Goal: Transaction & Acquisition: Download file/media

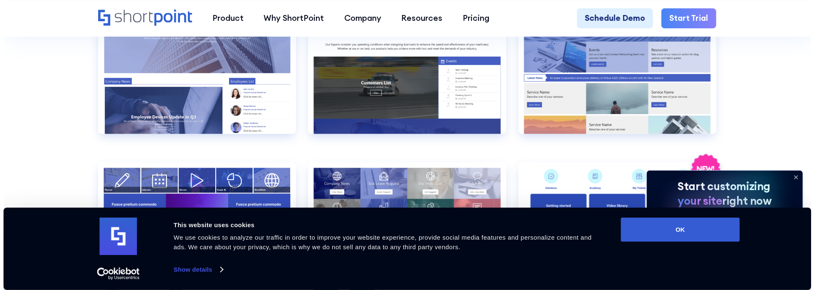
scroll to position [1996, 0]
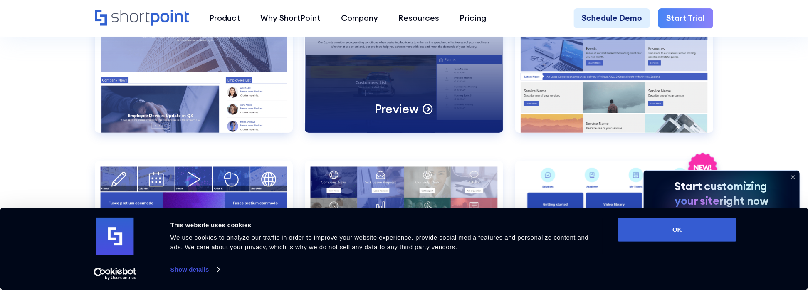
click at [394, 97] on div "Preview" at bounding box center [404, 61] width 198 height 141
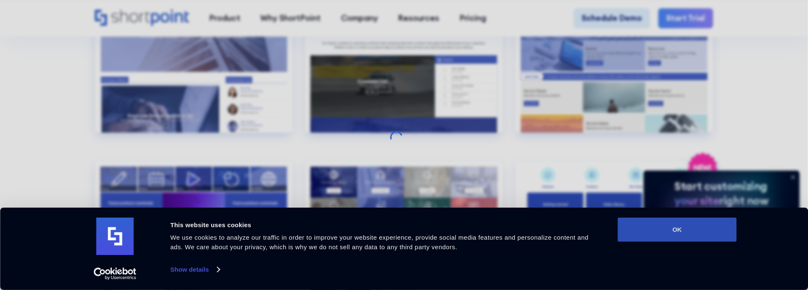
click at [694, 220] on button "OK" at bounding box center [677, 229] width 119 height 24
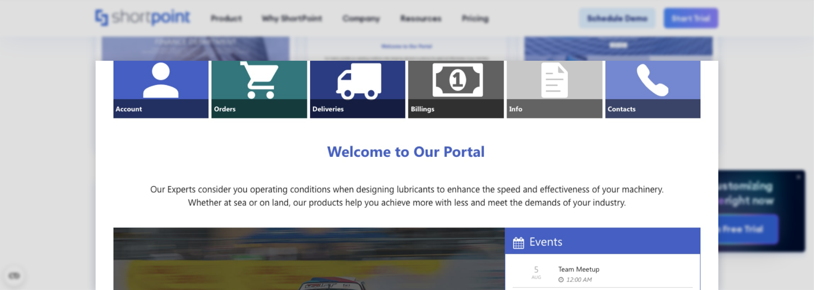
scroll to position [0, 0]
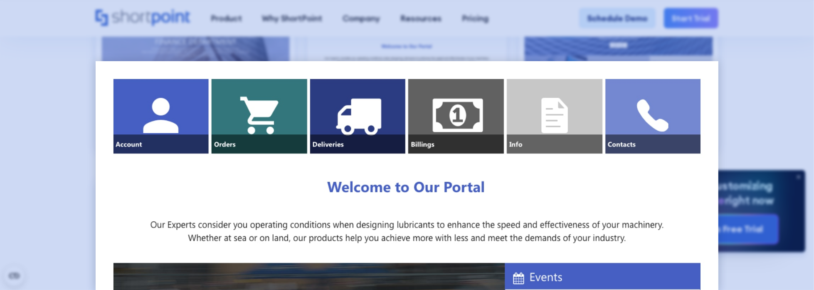
click at [762, 101] on div at bounding box center [407, 145] width 814 height 290
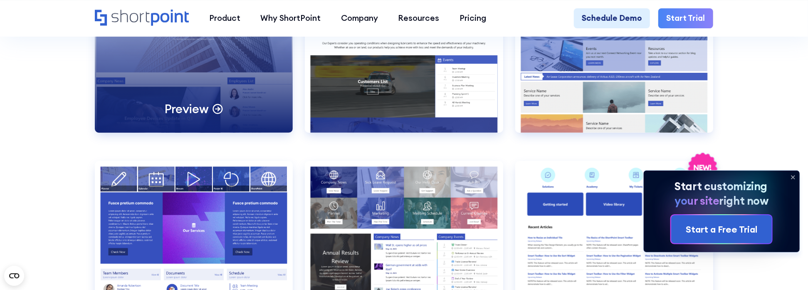
click at [219, 114] on icon at bounding box center [218, 108] width 12 height 12
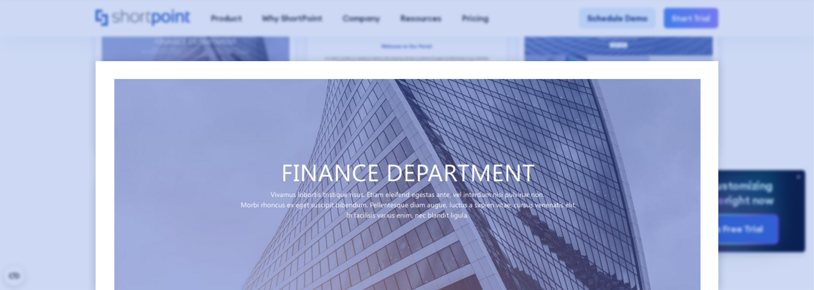
click at [742, 89] on div at bounding box center [407, 145] width 814 height 290
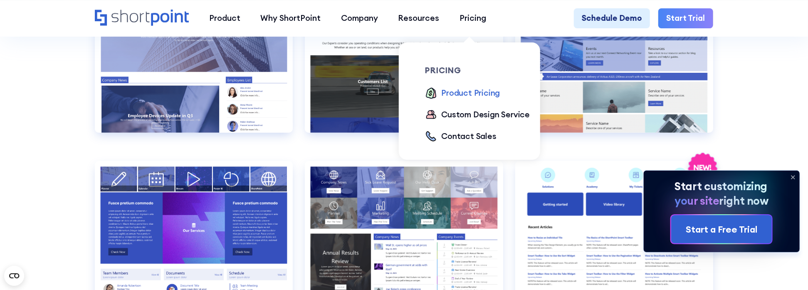
click at [467, 94] on div "Product Pricing" at bounding box center [470, 93] width 59 height 12
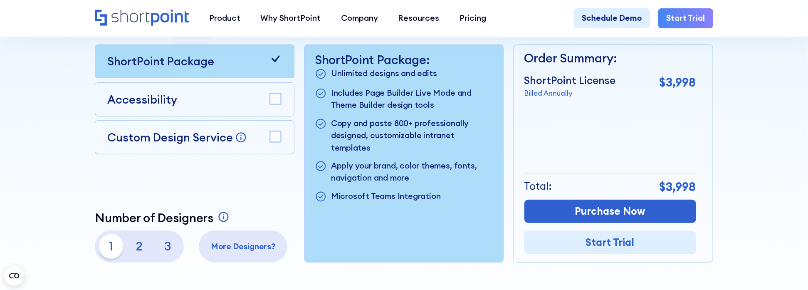
scroll to position [291, 0]
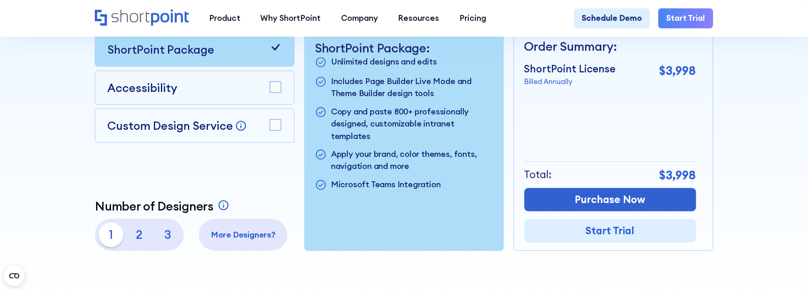
click at [273, 93] on rect at bounding box center [275, 86] width 11 height 11
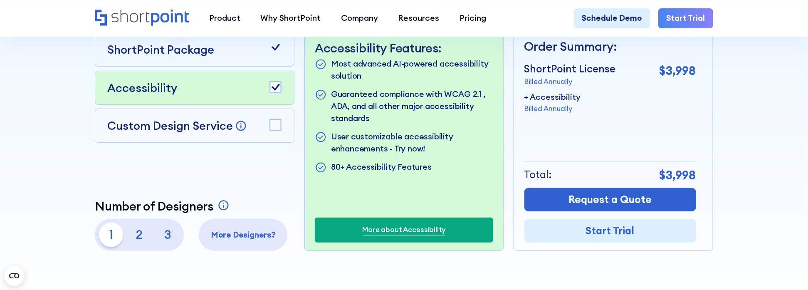
click at [276, 128] on rect at bounding box center [275, 124] width 11 height 11
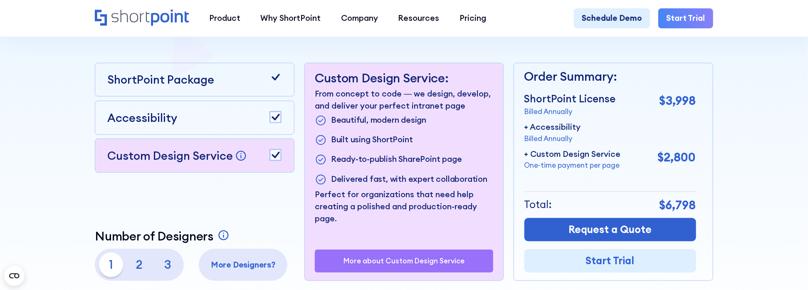
scroll to position [249, 0]
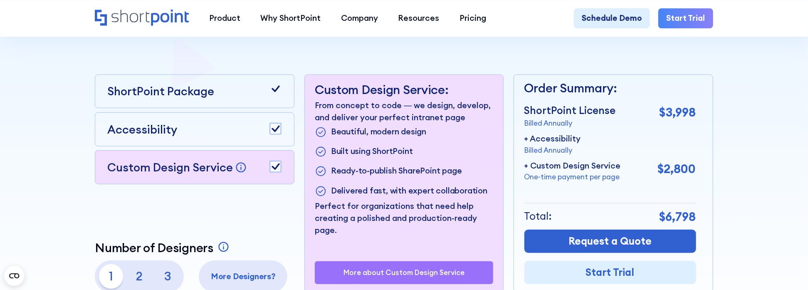
click at [278, 172] on rect at bounding box center [275, 166] width 11 height 11
click at [289, 137] on div "Accessibility" at bounding box center [194, 129] width 199 height 34
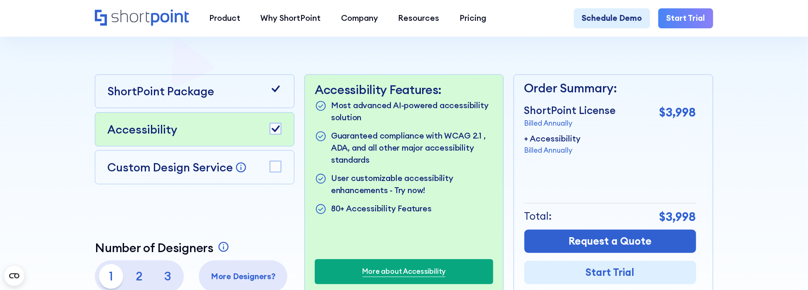
click at [274, 134] on rect at bounding box center [275, 128] width 11 height 11
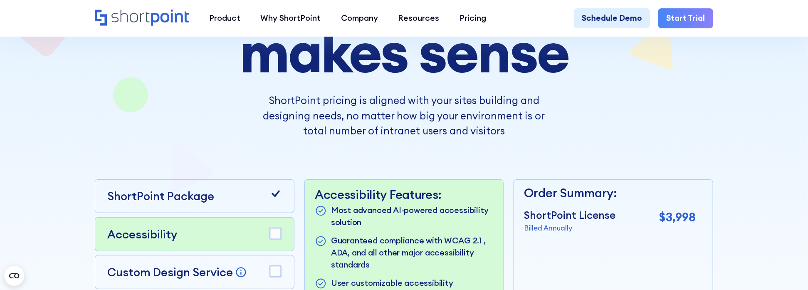
scroll to position [125, 0]
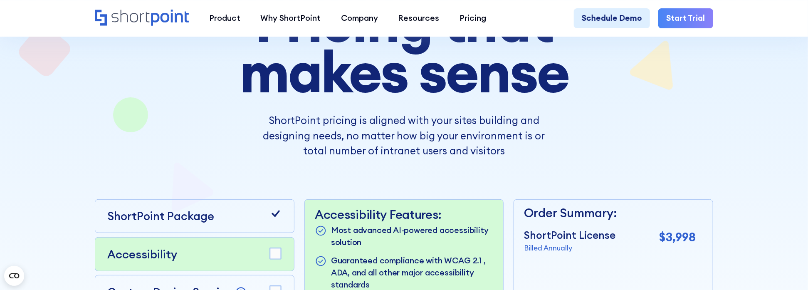
click at [41, 156] on div at bounding box center [403, 187] width 727 height 582
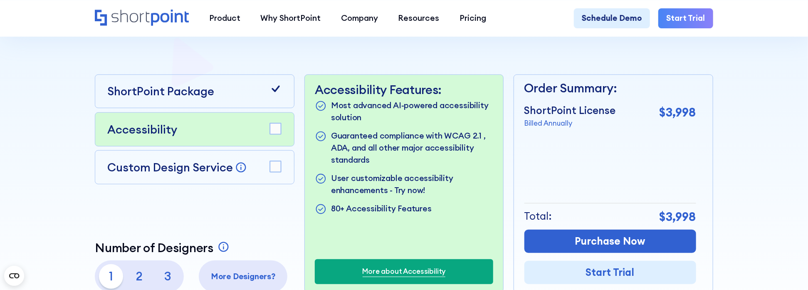
scroll to position [333, 0]
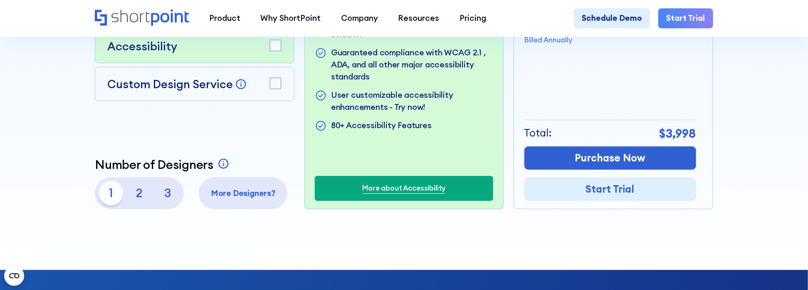
click at [140, 195] on p "2" at bounding box center [139, 193] width 24 height 24
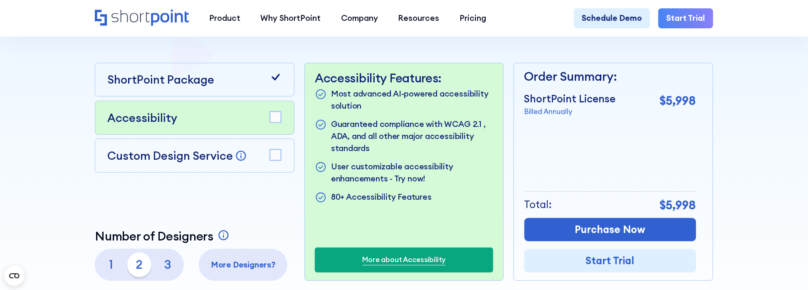
scroll to position [249, 0]
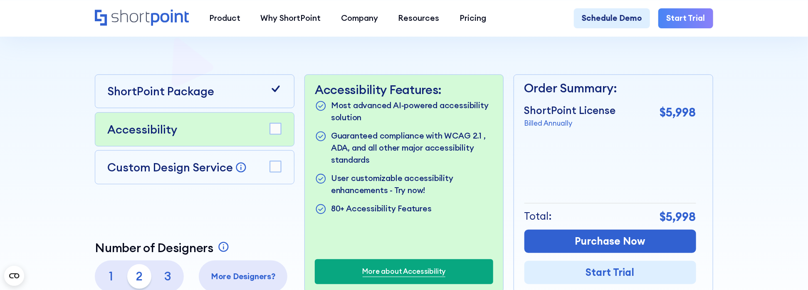
click at [541, 126] on p "Billed Annually" at bounding box center [569, 123] width 91 height 11
click at [452, 160] on p "Guaranteed compliance with WCAG 2.1 , ADA, and all other major accessibility st…" at bounding box center [412, 148] width 162 height 36
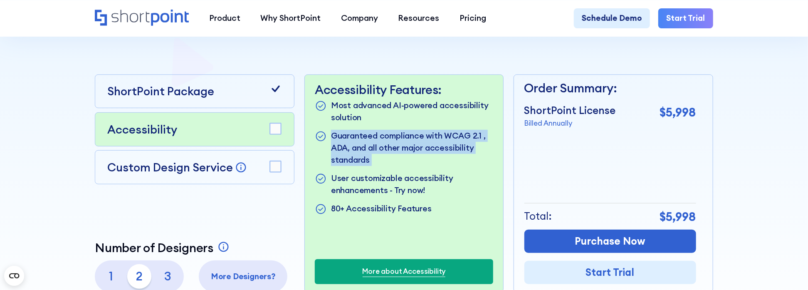
click at [452, 160] on p "Guaranteed compliance with WCAG 2.1 , ADA, and all other major accessibility st…" at bounding box center [412, 148] width 162 height 36
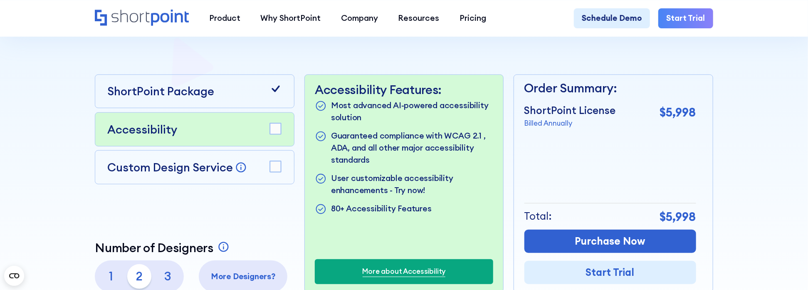
drag, startPoint x: 452, startPoint y: 160, endPoint x: 386, endPoint y: 184, distance: 70.1
click at [386, 184] on p "User customizable accessibility enhancements - Try now!" at bounding box center [412, 184] width 162 height 24
click at [393, 274] on link "More about Accessibility" at bounding box center [404, 271] width 83 height 11
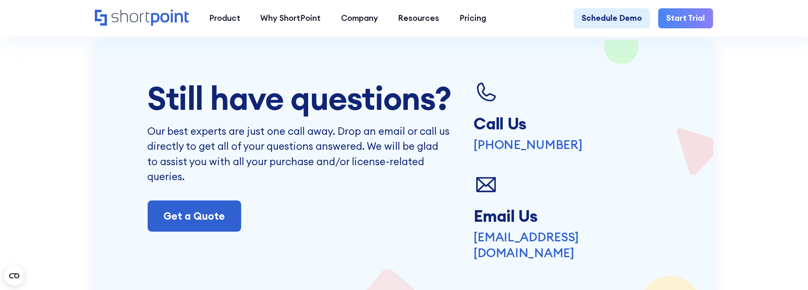
scroll to position [2079, 0]
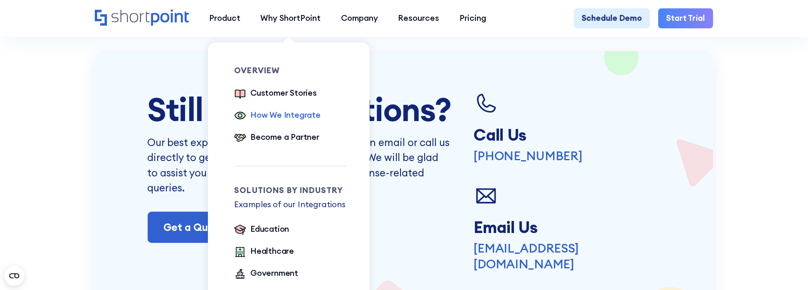
click at [278, 116] on div "How We Integrate" at bounding box center [285, 115] width 70 height 12
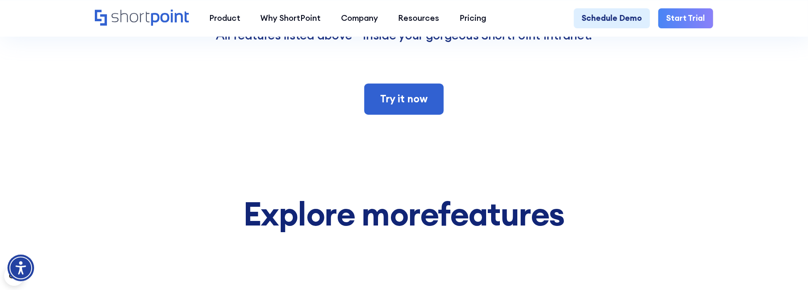
scroll to position [6278, 0]
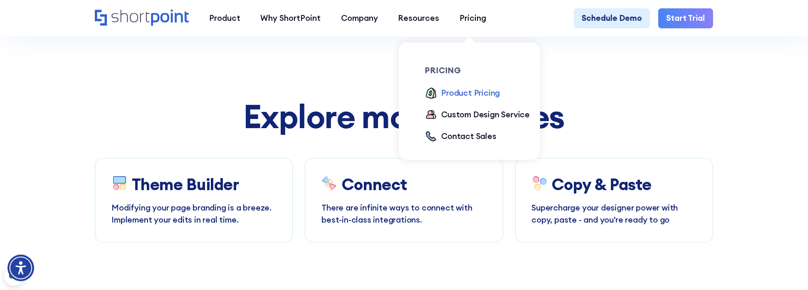
click at [473, 96] on div "Product Pricing" at bounding box center [470, 93] width 59 height 12
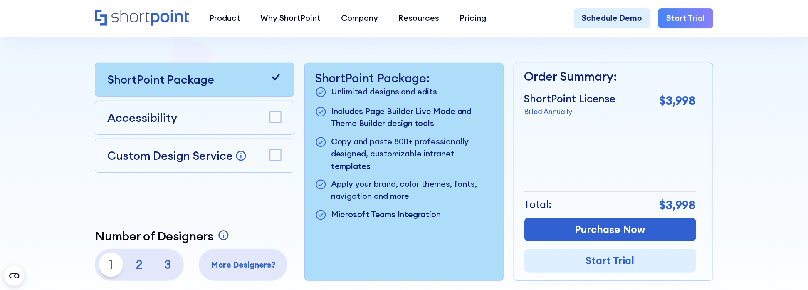
scroll to position [249, 0]
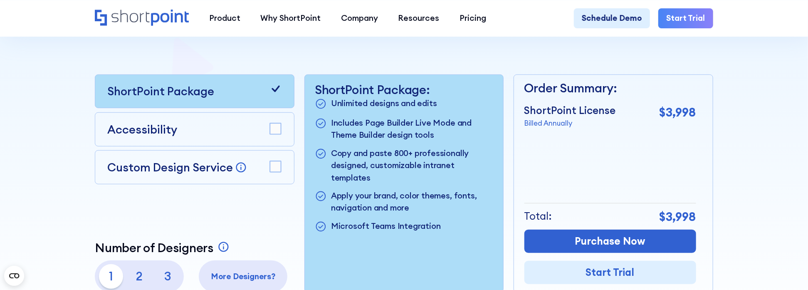
click at [706, 20] on link "Start Trial" at bounding box center [685, 18] width 55 height 20
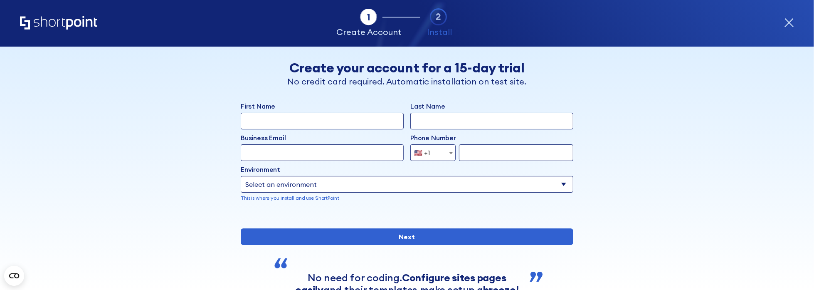
click at [438, 182] on select "Select an environment Microsoft 365 SharePoint Online SharePoint 2019 (On-Premi…" at bounding box center [407, 184] width 333 height 17
select select "Microsoft 365"
click at [241, 176] on select "Select an environment Microsoft 365 SharePoint Online SharePoint 2019 (On-Premi…" at bounding box center [407, 184] width 333 height 17
click at [360, 150] on input "Business Email" at bounding box center [322, 152] width 163 height 17
type input "[PERSON_NAME][EMAIL_ADDRESS][PERSON_NAME][DOMAIN_NAME]"
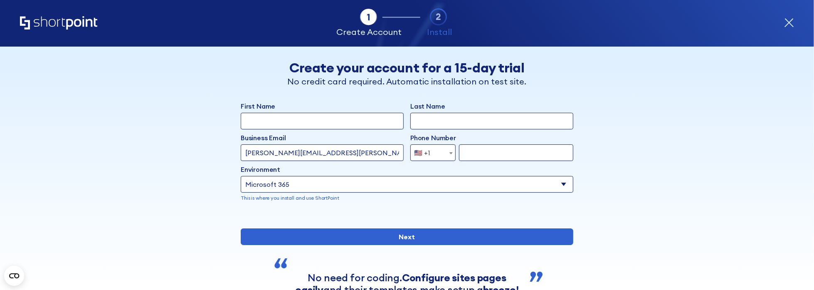
type input "[PERSON_NAME]"
type input "Bokka"
select select "+91"
type input "9676127009"
click at [437, 20] on icon "form" at bounding box center [438, 16] width 17 height 17
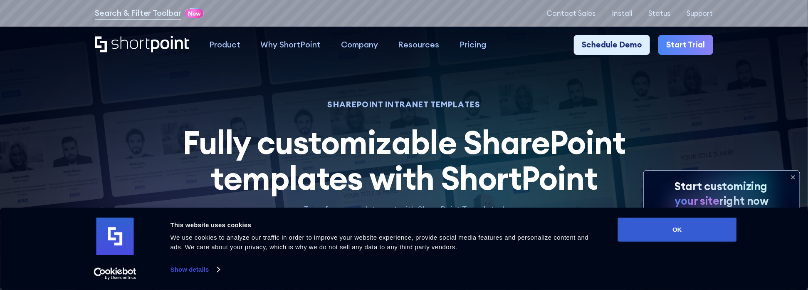
click at [792, 174] on icon at bounding box center [792, 176] width 13 height 13
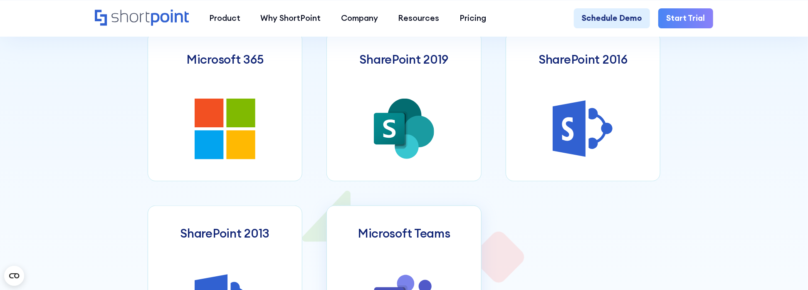
scroll to position [624, 0]
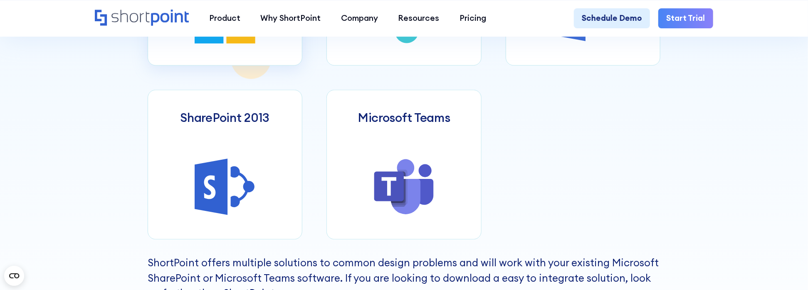
click at [225, 43] on icon at bounding box center [225, 13] width 61 height 61
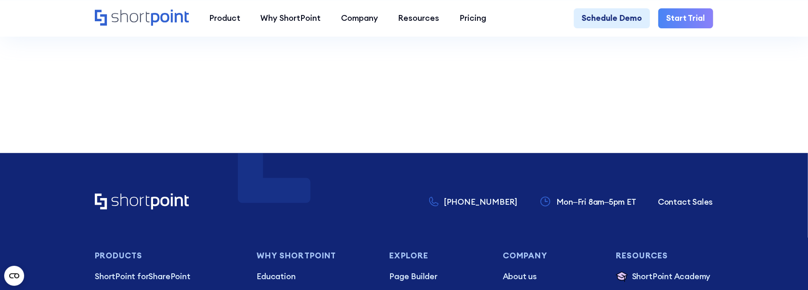
scroll to position [2328, 0]
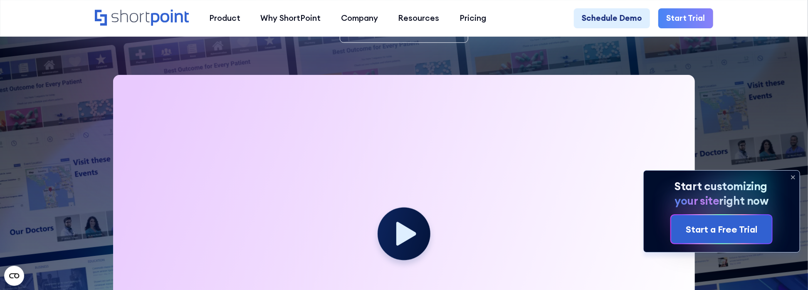
click at [687, 21] on link "Start Trial" at bounding box center [685, 18] width 55 height 20
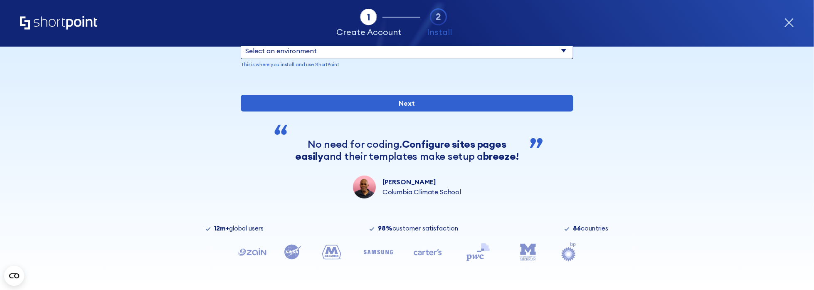
scroll to position [161, 0]
click at [62, 24] on icon "Home" at bounding box center [58, 22] width 77 height 13
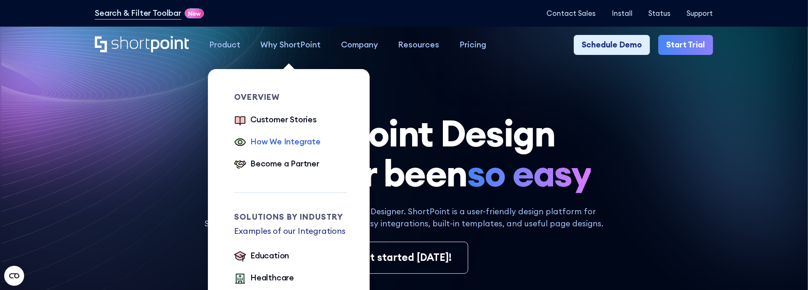
click at [279, 146] on div "How We Integrate" at bounding box center [285, 142] width 70 height 12
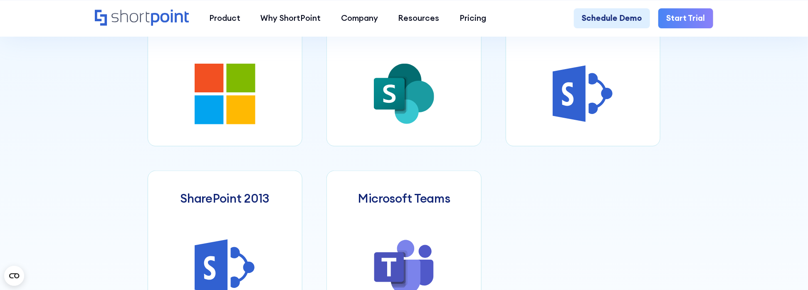
scroll to position [540, 0]
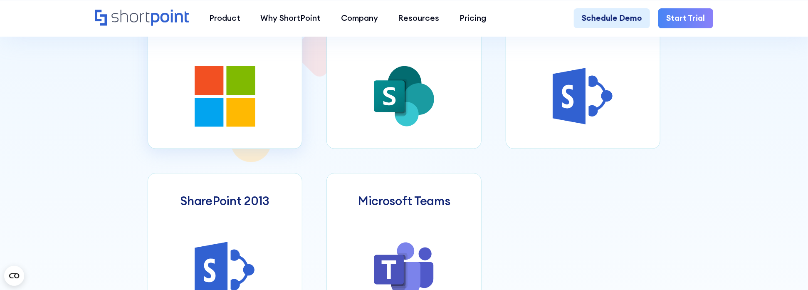
click at [254, 148] on link "Microsoft 365" at bounding box center [225, 73] width 155 height 149
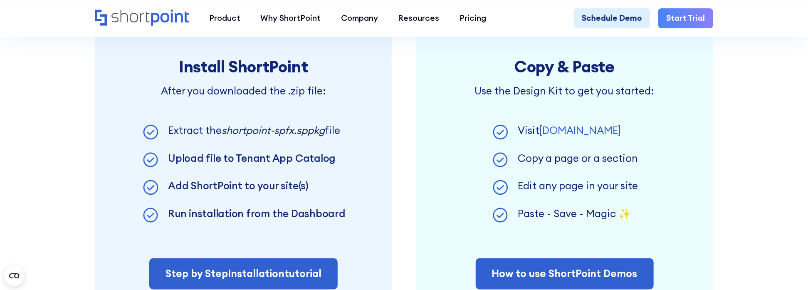
scroll to position [665, 0]
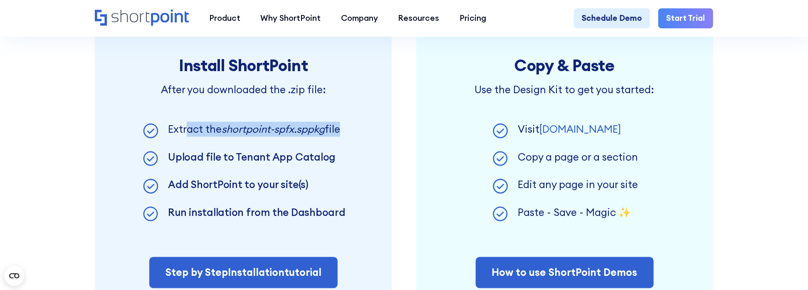
drag, startPoint x: 186, startPoint y: 134, endPoint x: 341, endPoint y: 135, distance: 154.7
click at [340, 135] on p "Extract the shortpoint-spfx.sppkg file" at bounding box center [254, 129] width 172 height 15
drag, startPoint x: 341, startPoint y: 135, endPoint x: 314, endPoint y: 161, distance: 37.3
click at [314, 161] on link "Upload file to Tenant App Catalog" at bounding box center [251, 157] width 167 height 13
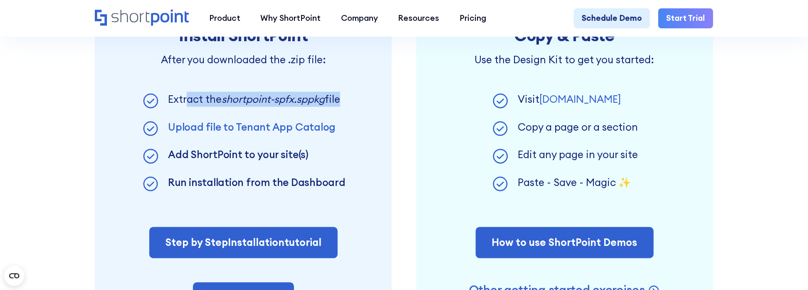
scroll to position [707, 0]
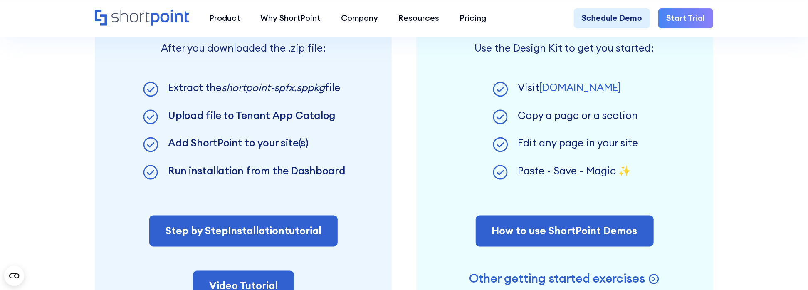
click at [49, 192] on section "Next steps after downloading Install ShortPoint After you downloaded the .zip f…" at bounding box center [404, 117] width 808 height 516
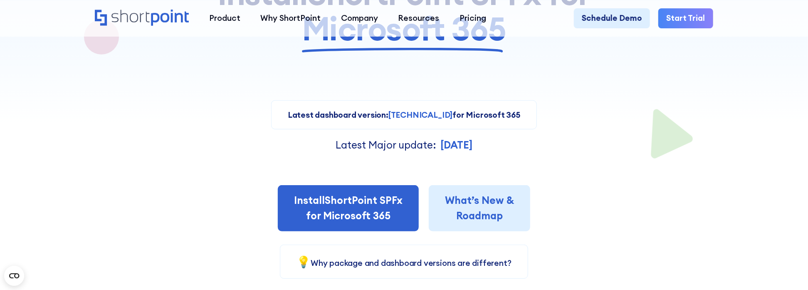
scroll to position [0, 0]
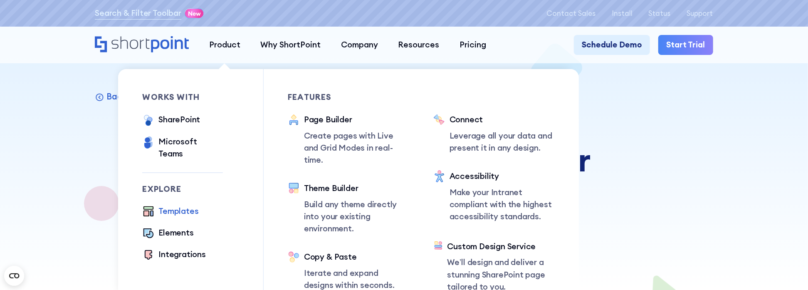
click at [175, 206] on div "Templates" at bounding box center [178, 211] width 40 height 12
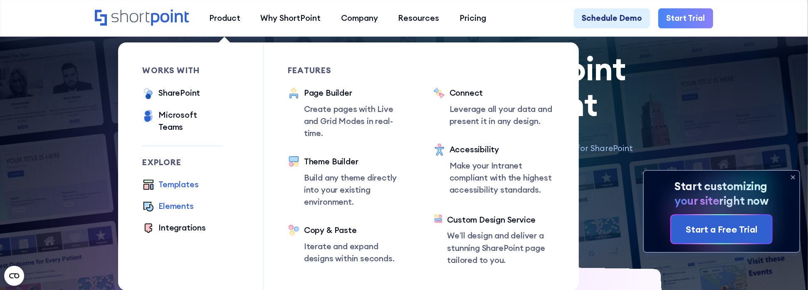
scroll to position [125, 0]
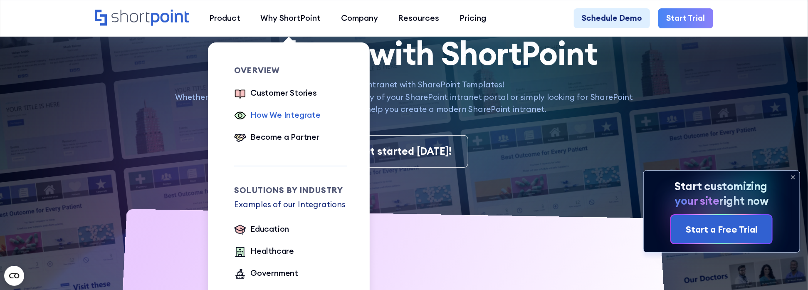
click at [291, 116] on div "How We Integrate" at bounding box center [285, 115] width 70 height 12
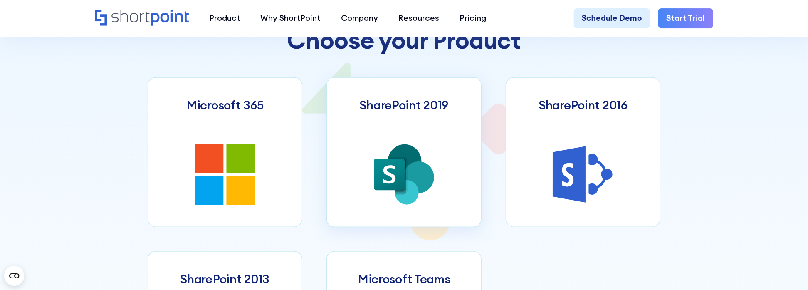
scroll to position [540, 0]
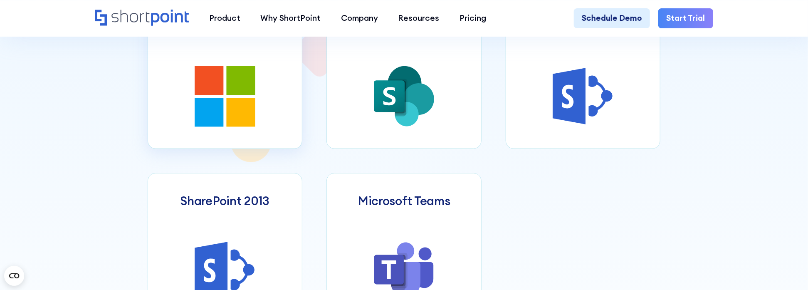
click at [263, 124] on link "Microsoft 365" at bounding box center [225, 73] width 155 height 149
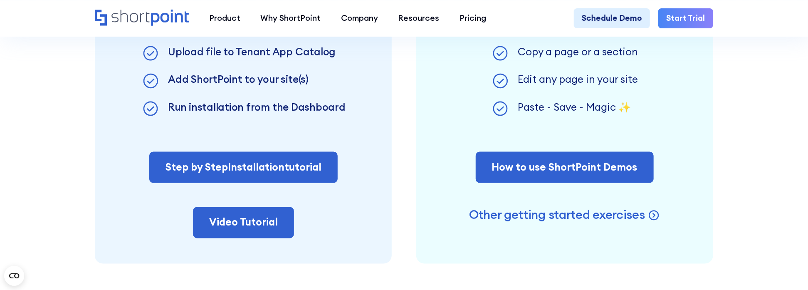
scroll to position [832, 0]
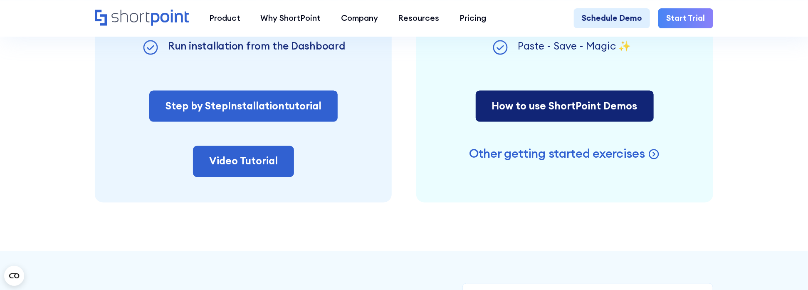
click at [624, 113] on link "How to use ShortPoint Demos" at bounding box center [565, 106] width 178 height 31
